Goal: Obtain resource: Download file/media

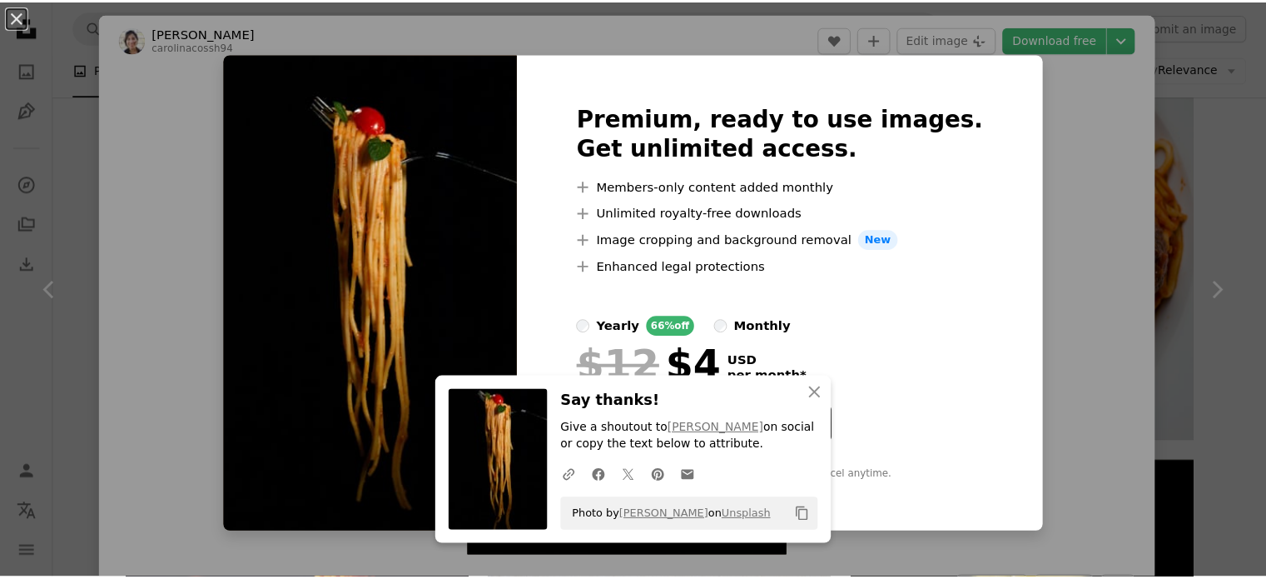
scroll to position [4663, 0]
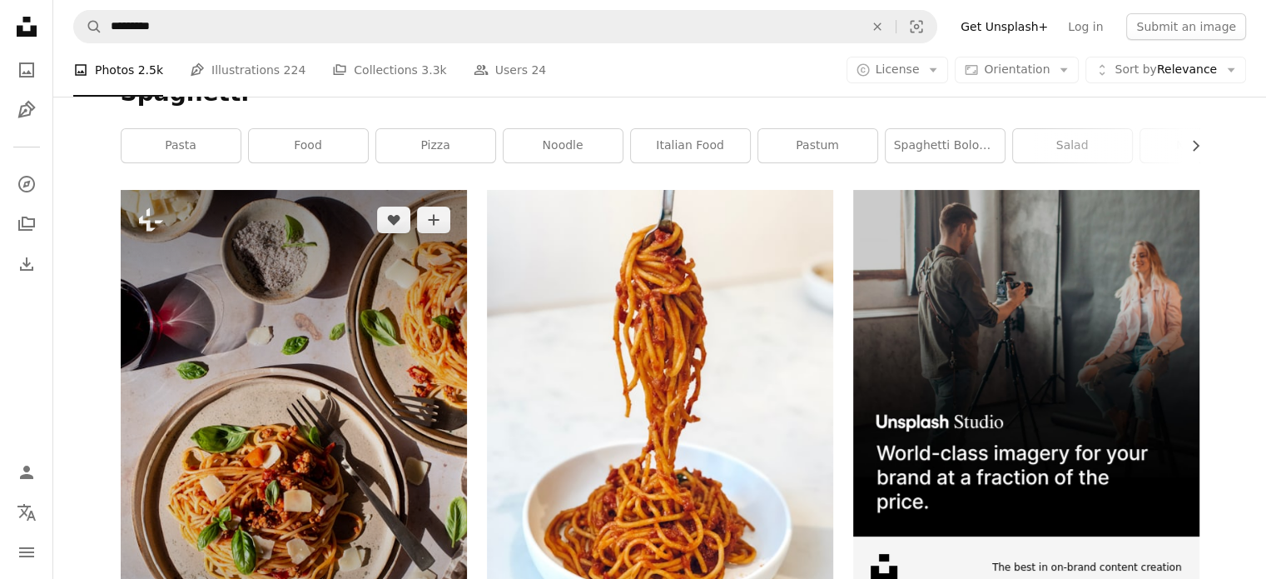
scroll to position [230, 0]
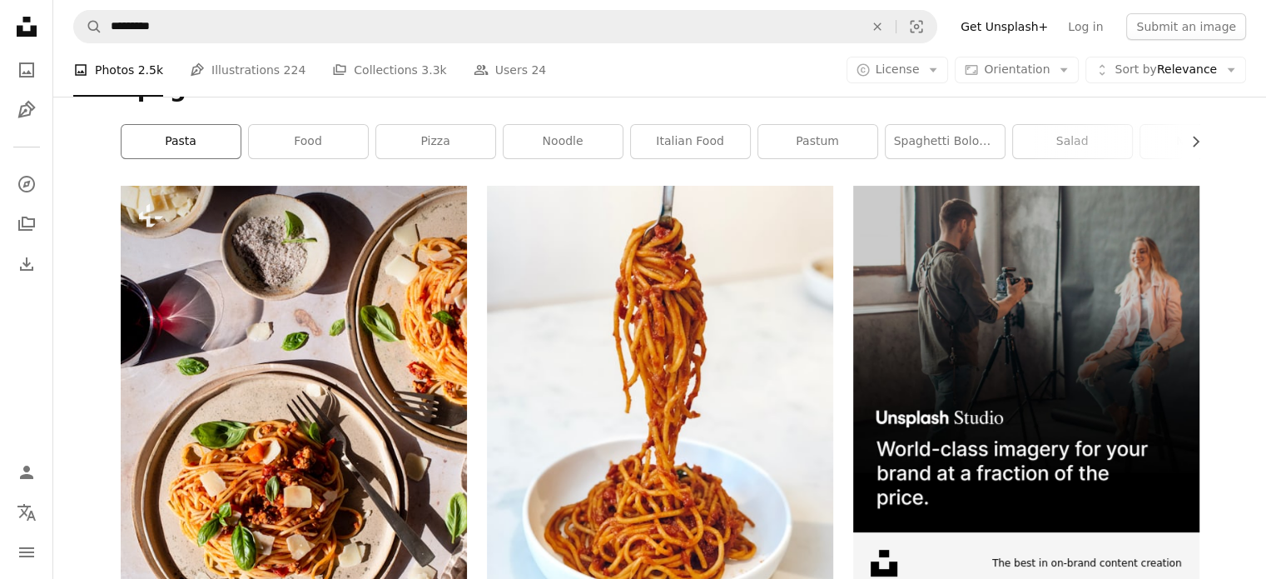
click at [197, 129] on link "pasta" at bounding box center [181, 141] width 119 height 33
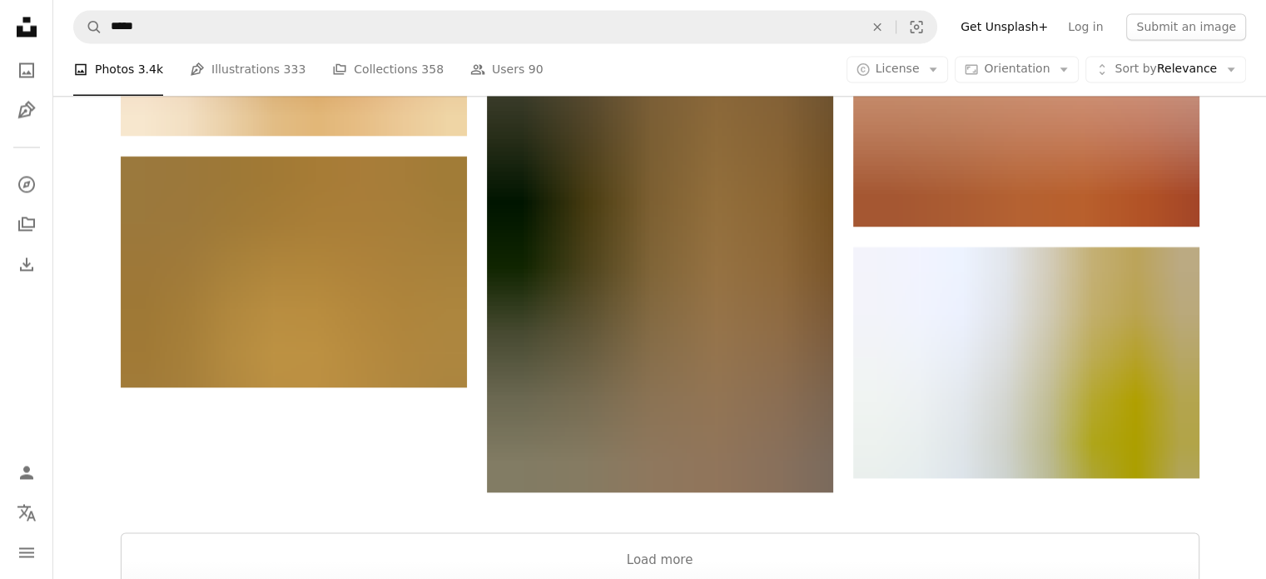
scroll to position [2997, 0]
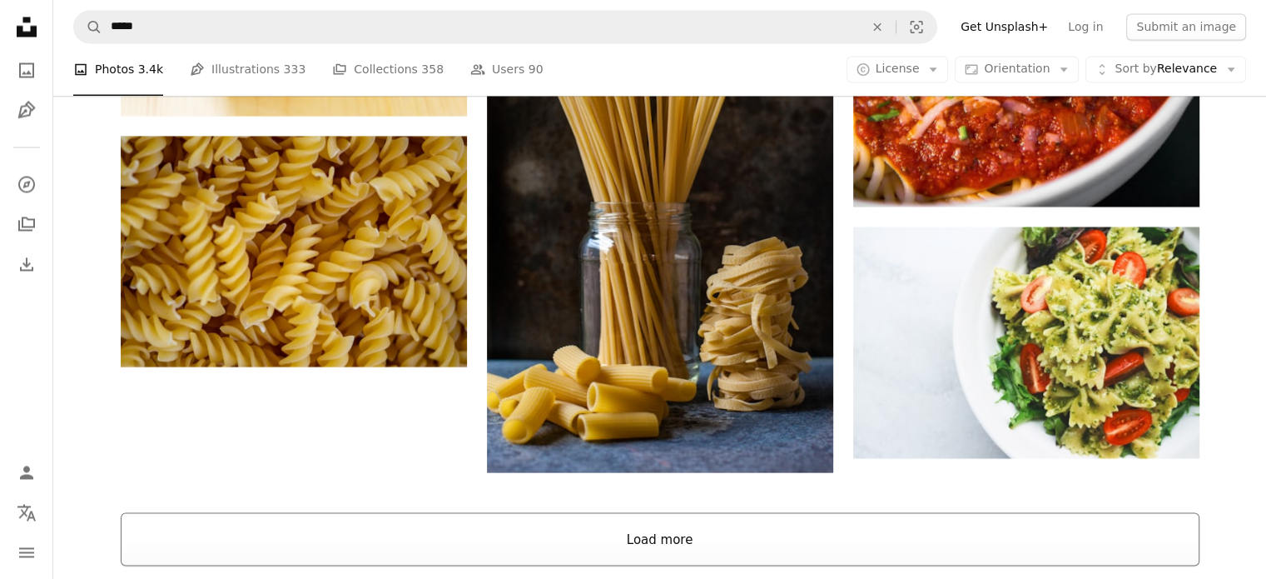
click at [659, 538] on button "Load more" at bounding box center [660, 538] width 1079 height 53
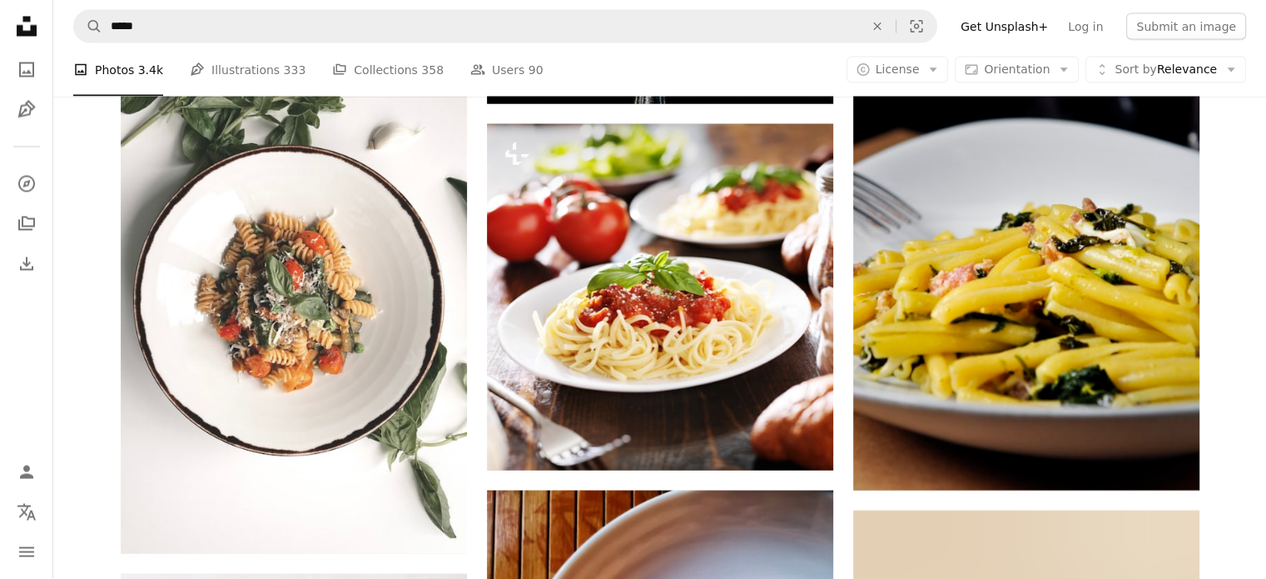
scroll to position [9575, 0]
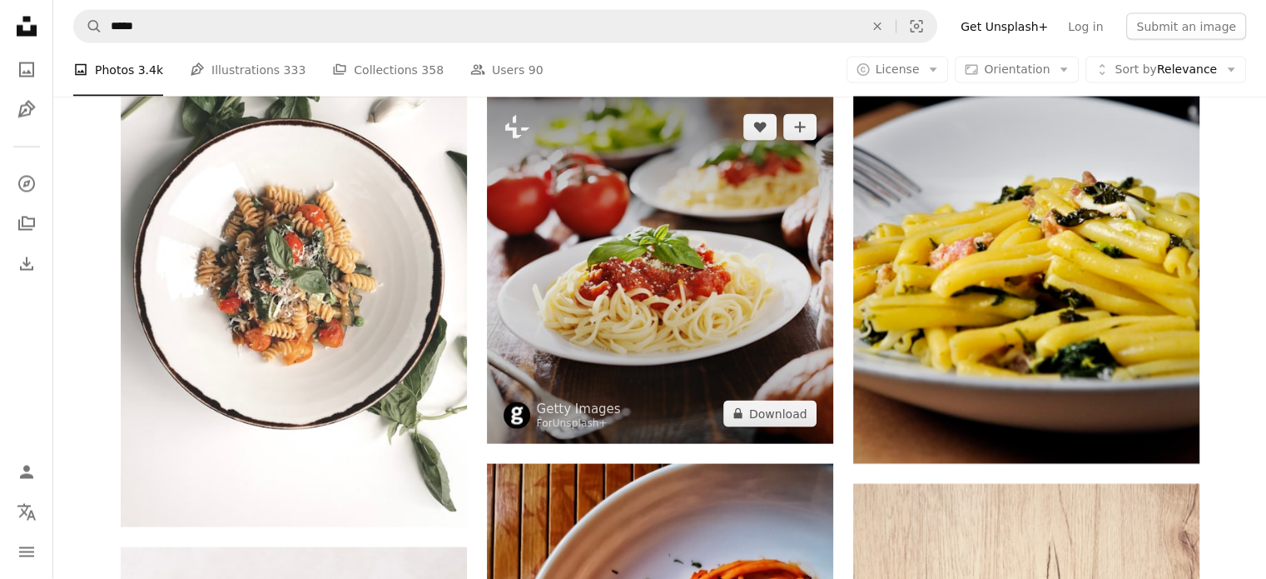
click at [671, 279] on img at bounding box center [660, 270] width 346 height 346
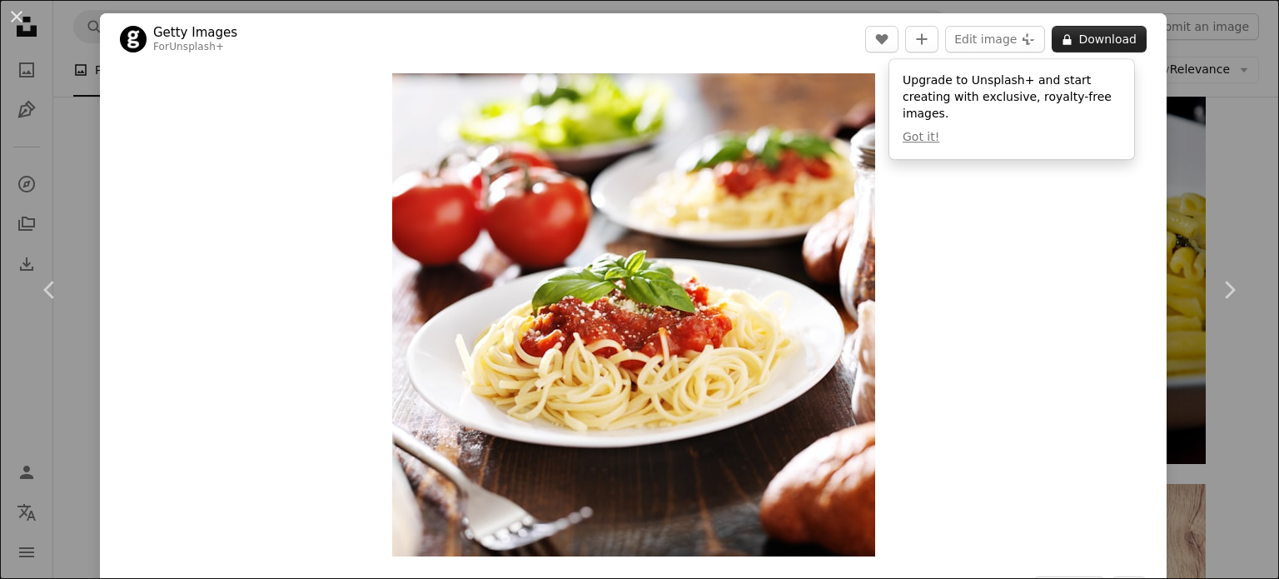
click at [1076, 36] on button "A lock Download" at bounding box center [1099, 39] width 95 height 27
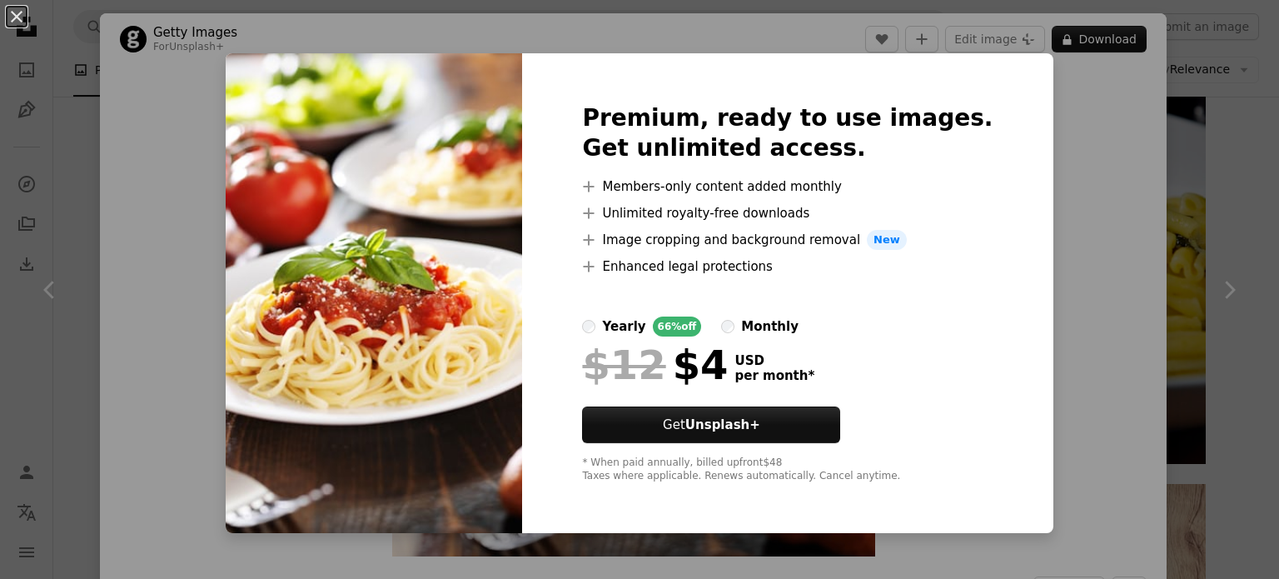
click at [1032, 83] on div "An X shape Premium, ready to use images. Get unlimited access. A plus sign Memb…" at bounding box center [639, 289] width 1279 height 579
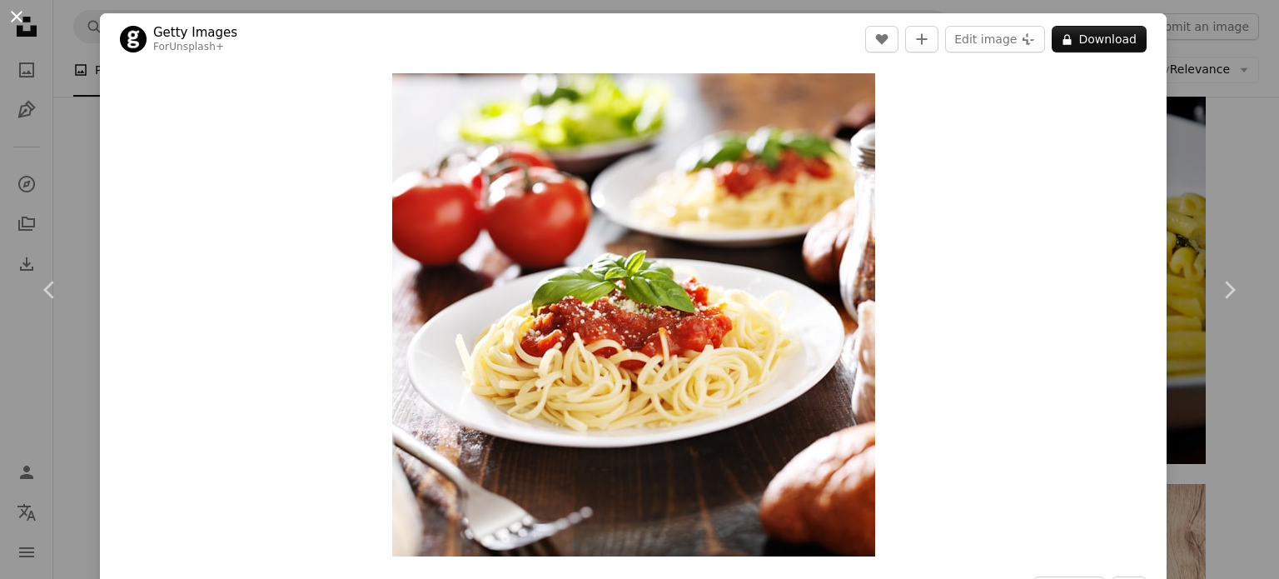
click at [21, 19] on button "An X shape" at bounding box center [17, 17] width 20 height 20
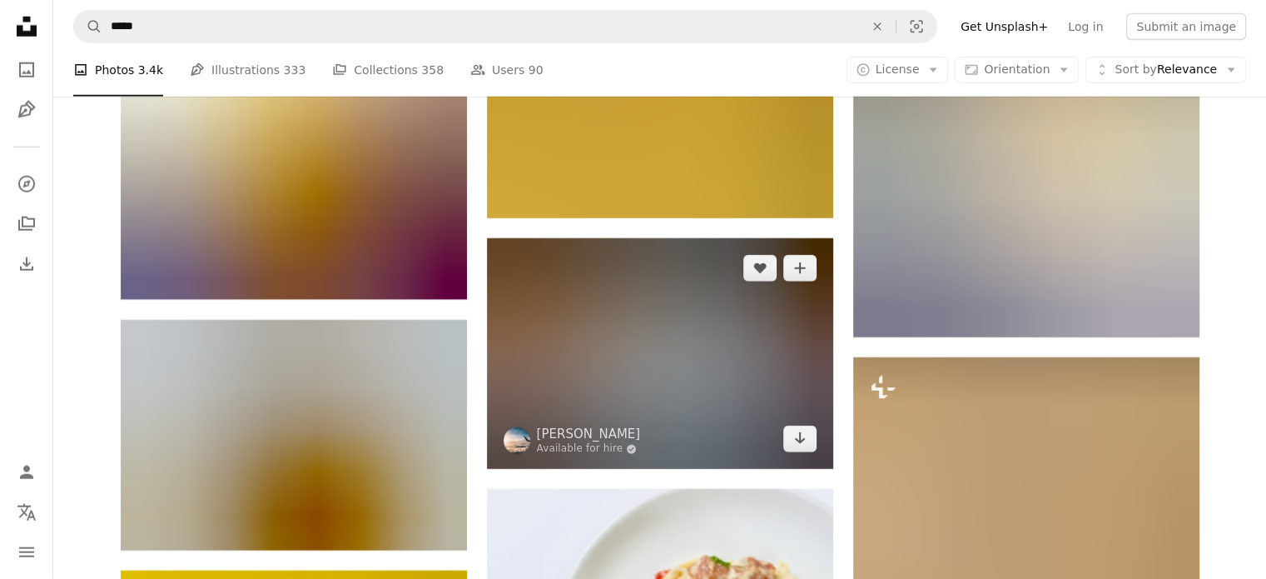
scroll to position [36220, 0]
